Goal: Find specific page/section: Find specific page/section

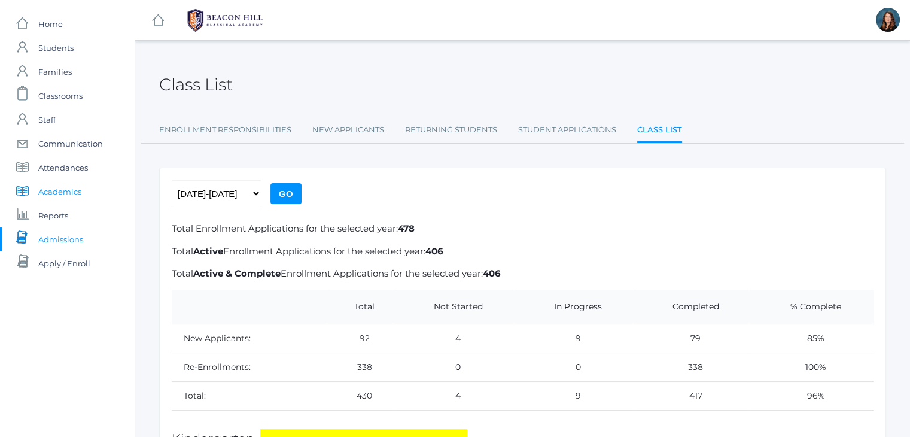
click at [81, 193] on link "icons/documents/book Created with Sketch. Academics" at bounding box center [67, 191] width 135 height 24
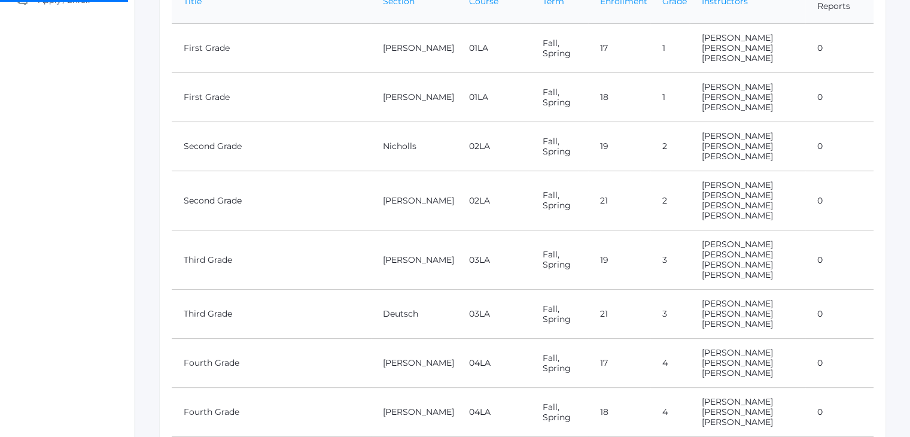
scroll to position [263, 0]
click at [220, 406] on link "Fourth Grade" at bounding box center [212, 411] width 56 height 11
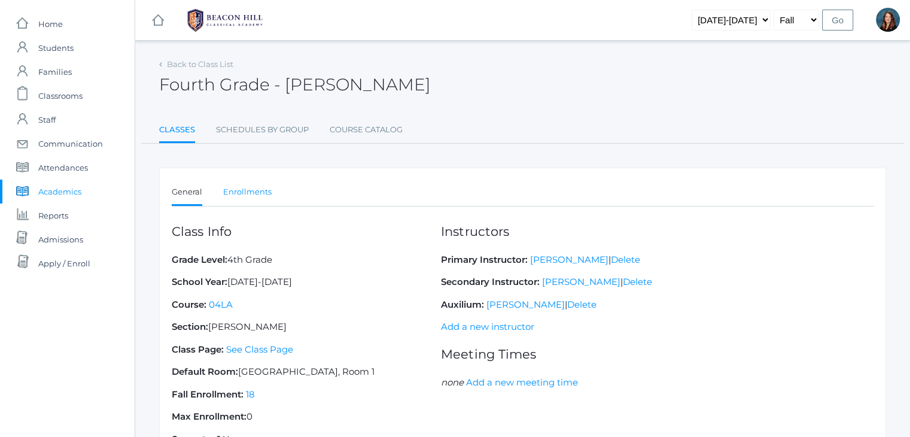
click at [260, 184] on link "Enrollments" at bounding box center [247, 192] width 48 height 24
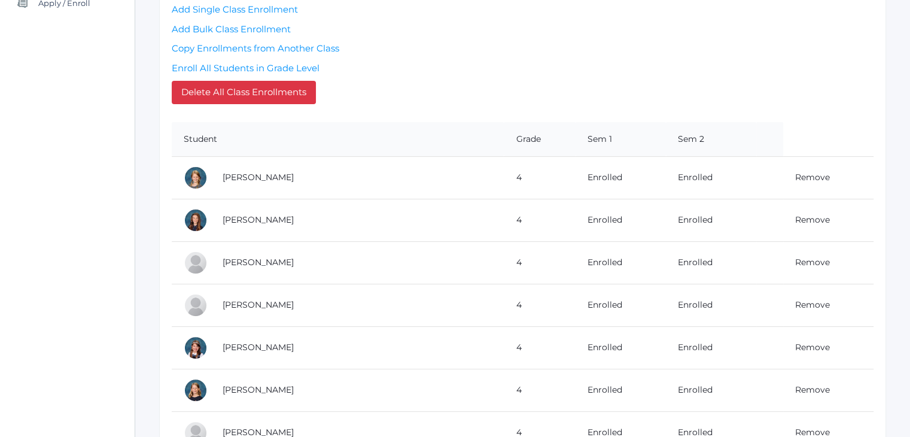
scroll to position [261, 0]
